Goal: Find specific page/section: Find specific page/section

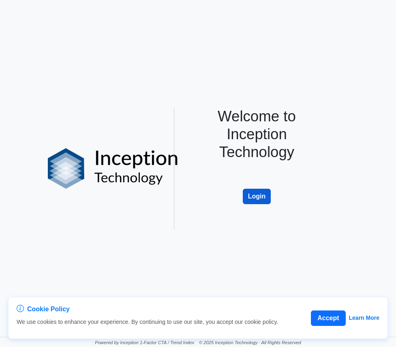
click at [251, 198] on button "Login" at bounding box center [257, 196] width 28 height 15
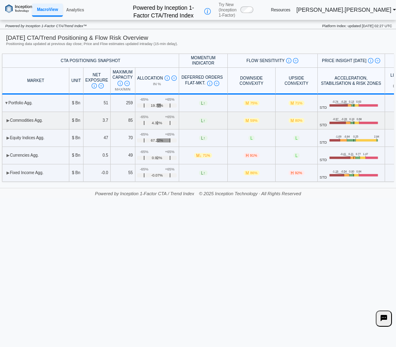
click at [4, 119] on td "▶ Commodities Agg." at bounding box center [35, 120] width 67 height 17
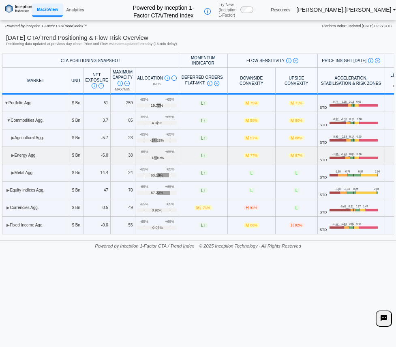
click at [11, 154] on td "▶ Energy Agg." at bounding box center [35, 155] width 67 height 17
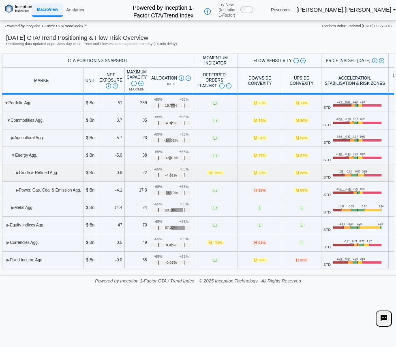
click at [14, 174] on td "▶ Crude & Refined Agg." at bounding box center [43, 172] width 82 height 17
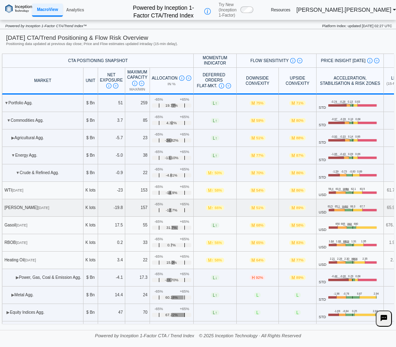
click at [26, 208] on td "[PERSON_NAME] [DATE]" at bounding box center [43, 207] width 82 height 17
